Goal: Information Seeking & Learning: Find specific fact

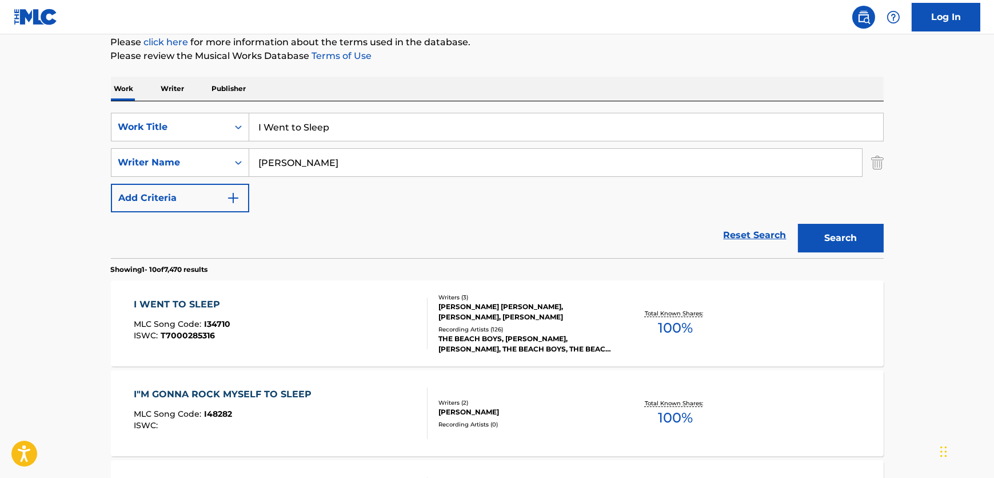
scroll to position [174, 0]
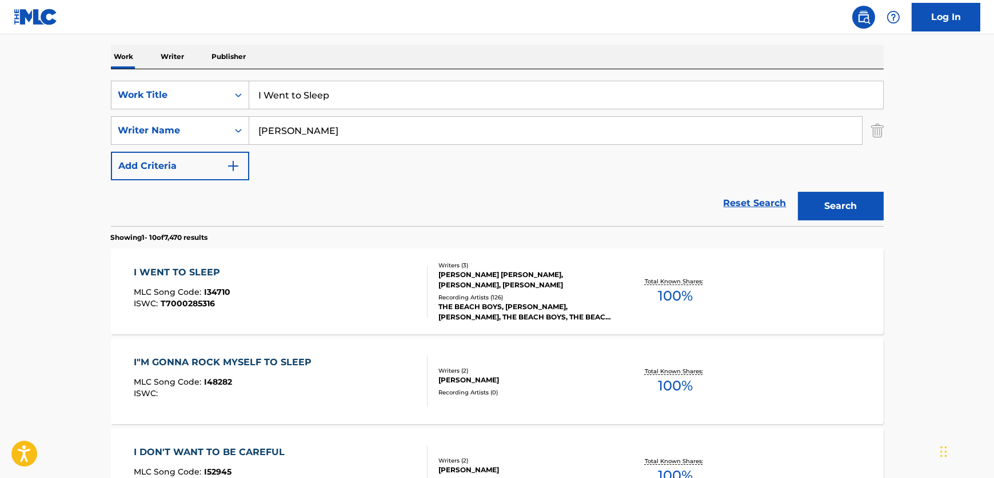
click at [317, 303] on div "I WENT TO SLEEP MLC Song Code : I34710 ISWC : T7000285316" at bounding box center [281, 290] width 294 height 51
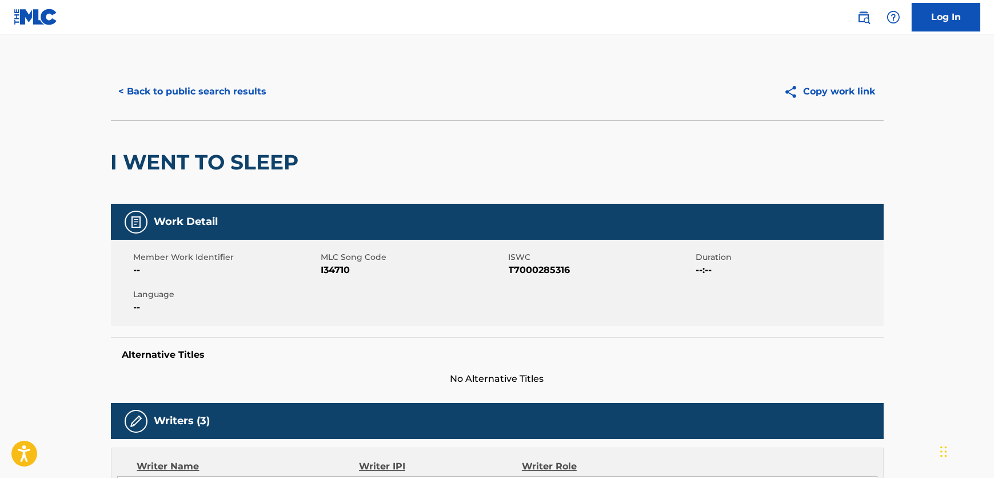
click at [335, 268] on span "I34710" at bounding box center [413, 270] width 185 height 14
copy span "I34710"
click at [554, 266] on span "T7000285316" at bounding box center [601, 270] width 185 height 14
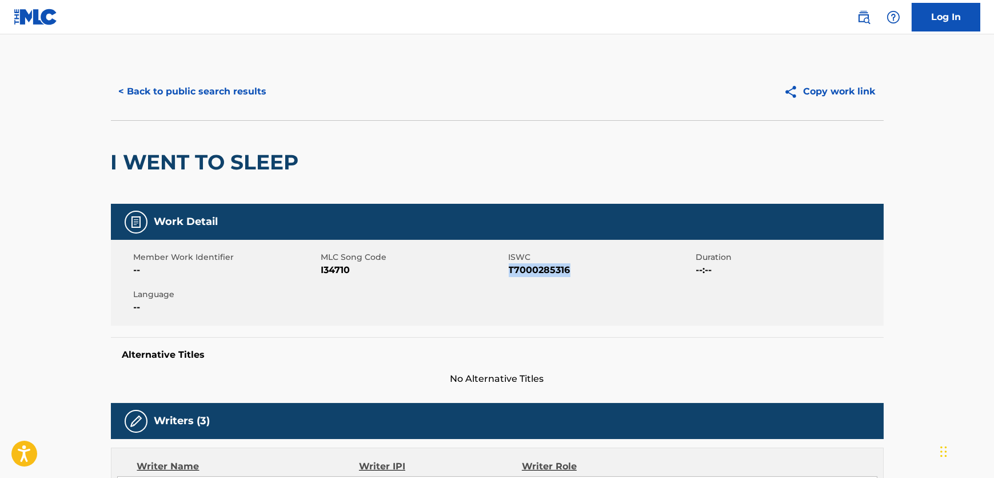
copy span "T7000285316"
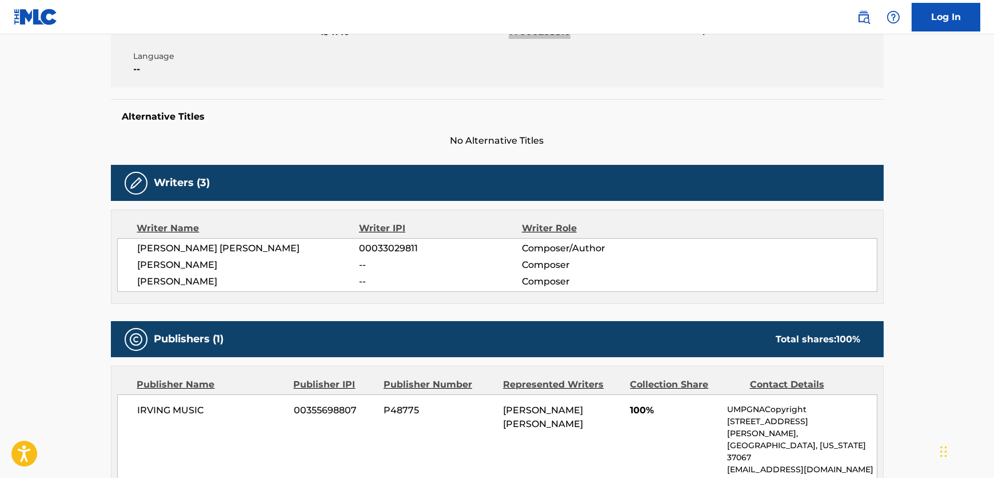
scroll to position [260, 0]
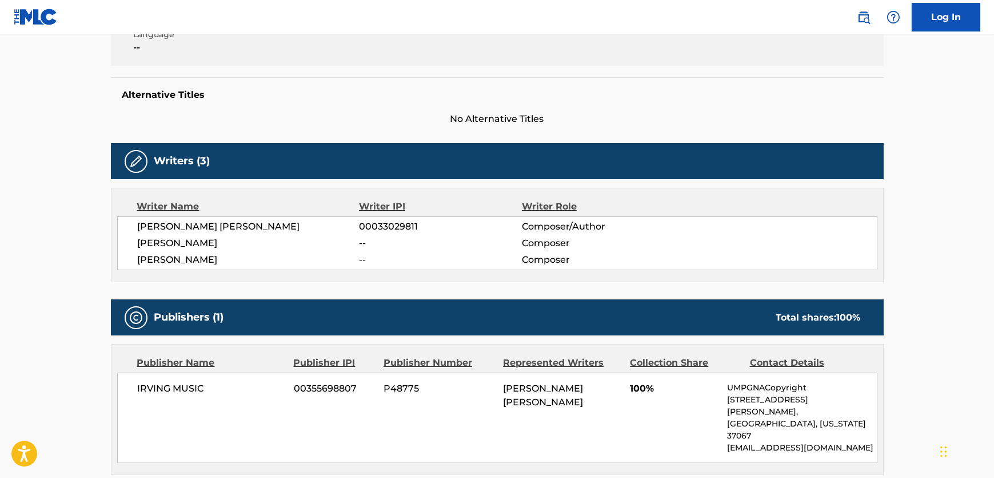
click at [188, 257] on span "[PERSON_NAME]" at bounding box center [249, 260] width 222 height 14
copy div "[PERSON_NAME]"
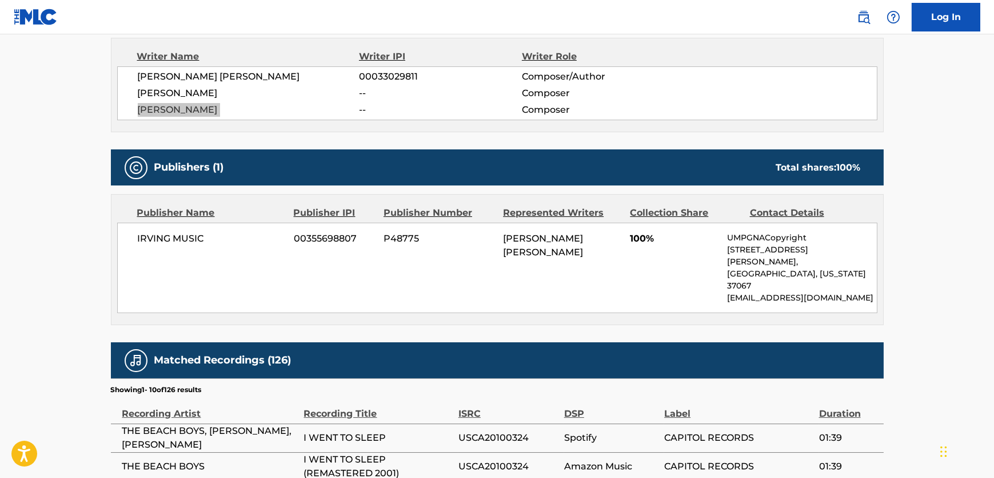
scroll to position [416, 0]
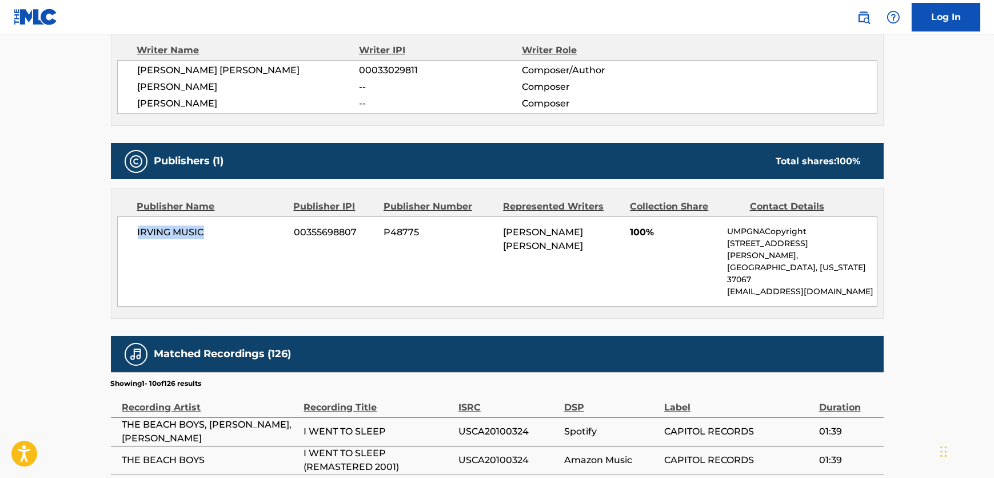
drag, startPoint x: 214, startPoint y: 236, endPoint x: 118, endPoint y: 250, distance: 97.2
click at [118, 250] on div "IRVING MUSIC 00355698807 P48775 [PERSON_NAME] [PERSON_NAME] 100% UMPGNACopyrigh…" at bounding box center [497, 261] width 761 height 90
copy span "IRVING MUSIC"
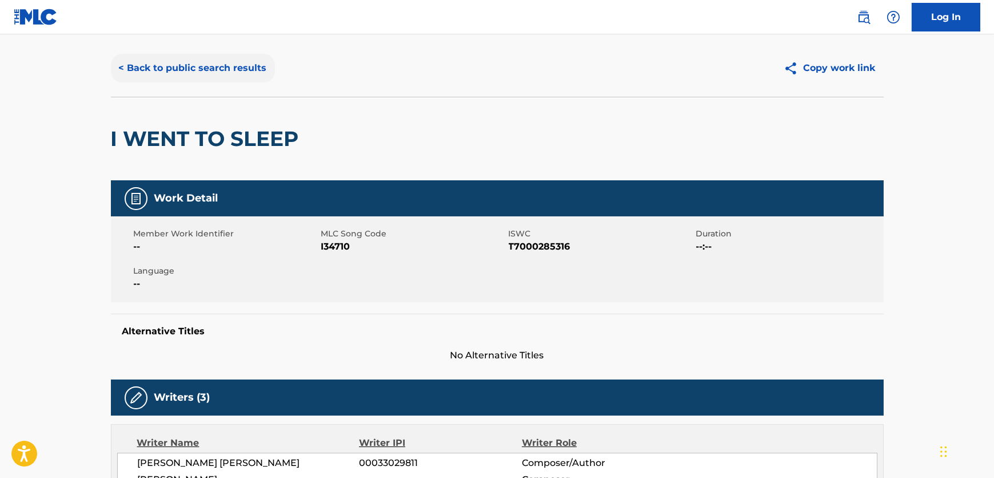
scroll to position [0, 0]
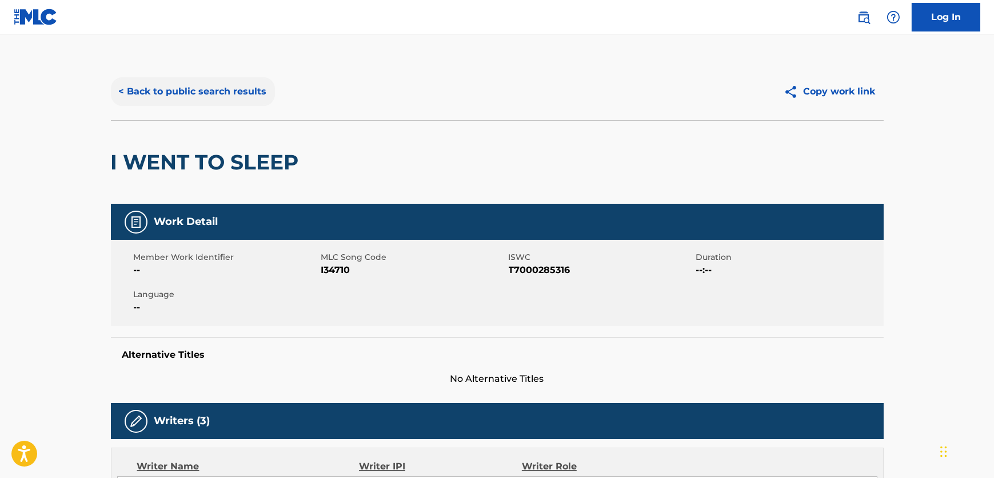
click at [190, 97] on button "< Back to public search results" at bounding box center [193, 91] width 164 height 29
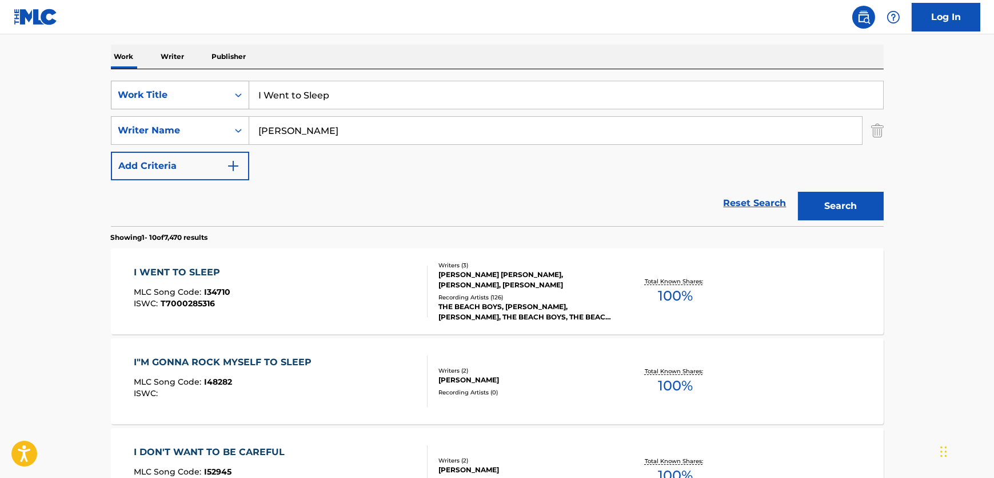
drag, startPoint x: 359, startPoint y: 97, endPoint x: 114, endPoint y: 84, distance: 245.1
click at [114, 84] on div "SearchWithCriteriac0118c80-e4b7-41b6-9f6e-386c1e9b69da Work Title I Went to Sle…" at bounding box center [497, 95] width 773 height 29
paste input "Act a Fool"
type input "Act a Fool"
drag, startPoint x: 307, startPoint y: 127, endPoint x: 110, endPoint y: 132, distance: 197.3
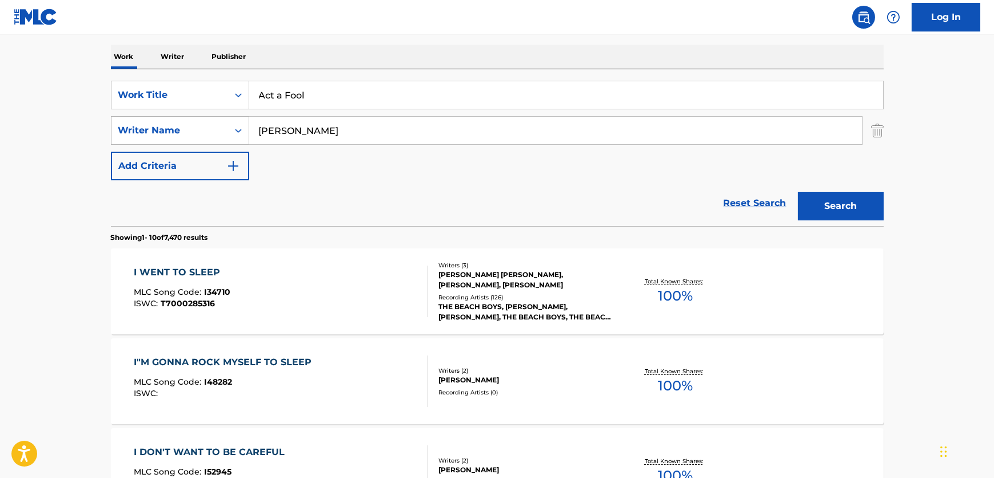
click at [111, 132] on div "SearchWithCriteriac38c54e0-78b4-4538-8270-7cfe7b5ee5ee Writer Name [PERSON_NAME]" at bounding box center [497, 130] width 773 height 29
paste input "[PERSON_NAME]"
type input "[PERSON_NAME]"
click at [849, 219] on button "Search" at bounding box center [841, 206] width 86 height 29
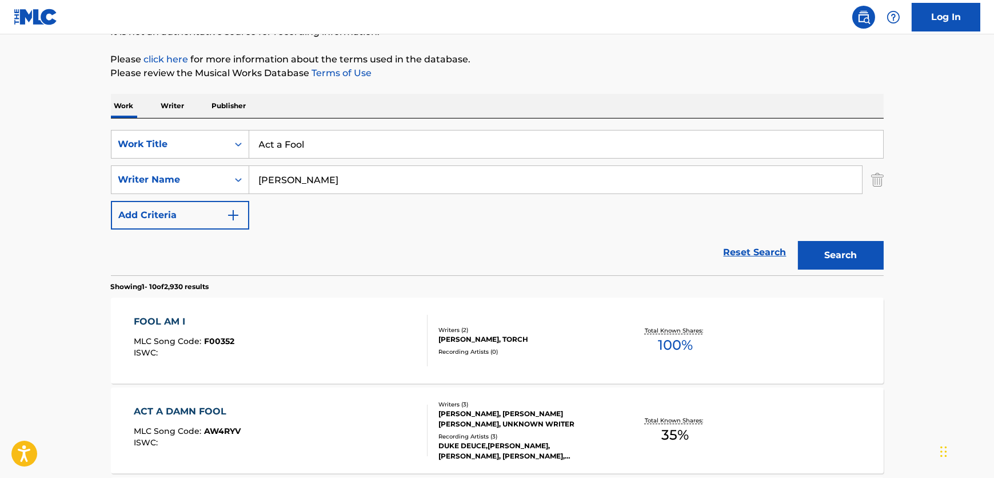
scroll to position [122, 0]
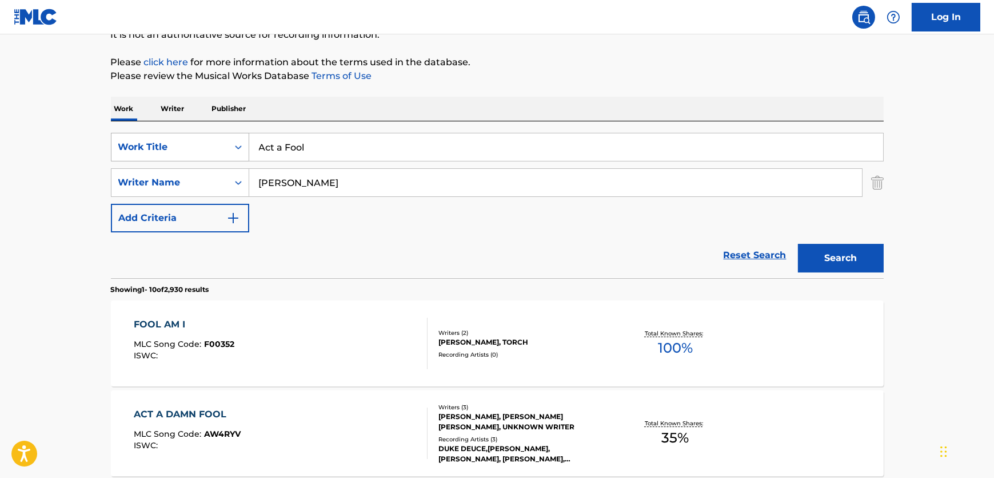
drag, startPoint x: 314, startPoint y: 144, endPoint x: 150, endPoint y: 138, distance: 163.7
click at [141, 133] on div "SearchWithCriteriac0118c80-e4b7-41b6-9f6e-386c1e9b69da Work Title Act a Fool" at bounding box center [497, 147] width 773 height 29
paste input "Spirit Tracks (Full Steam Ahead)"
type input "Spirit Tracks (Full Steam Ahead)"
drag, startPoint x: 321, startPoint y: 182, endPoint x: 168, endPoint y: 154, distance: 156.3
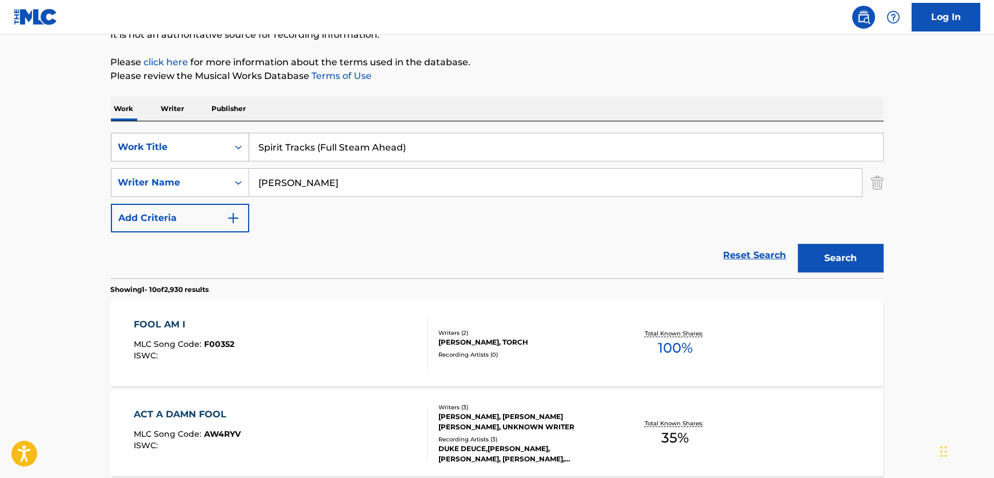
click at [168, 154] on div "SearchWithCriteriac0118c80-e4b7-41b6-9f6e-386c1e9b69da Work Title Spirit Tracks…" at bounding box center [497, 183] width 773 height 100
click at [798, 244] on button "Search" at bounding box center [841, 258] width 86 height 29
